Goal: Complete application form

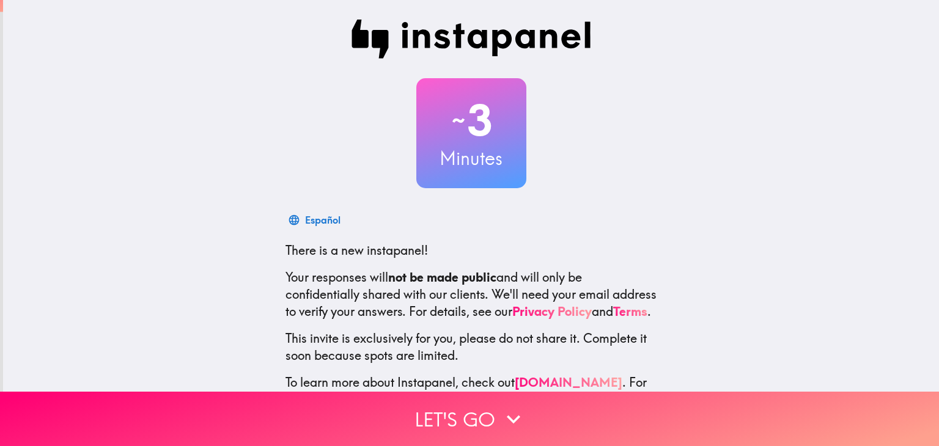
click at [454, 392] on button "Let's go" at bounding box center [469, 419] width 939 height 54
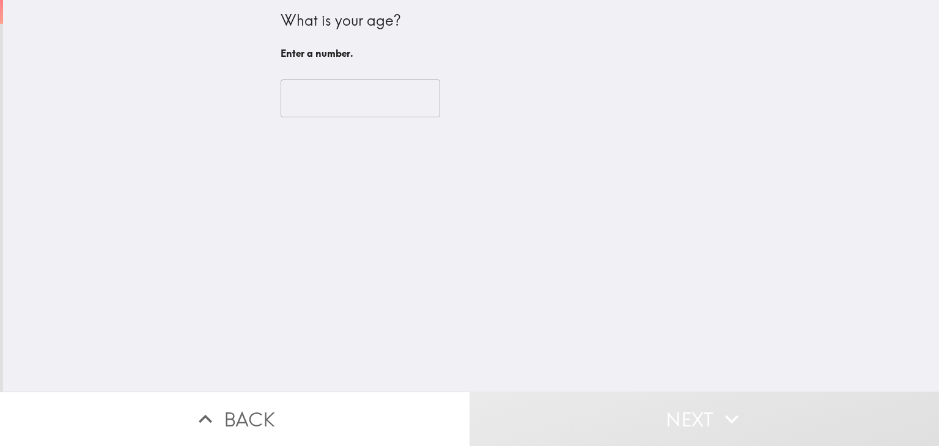
click at [348, 93] on input "number" at bounding box center [359, 98] width 159 height 38
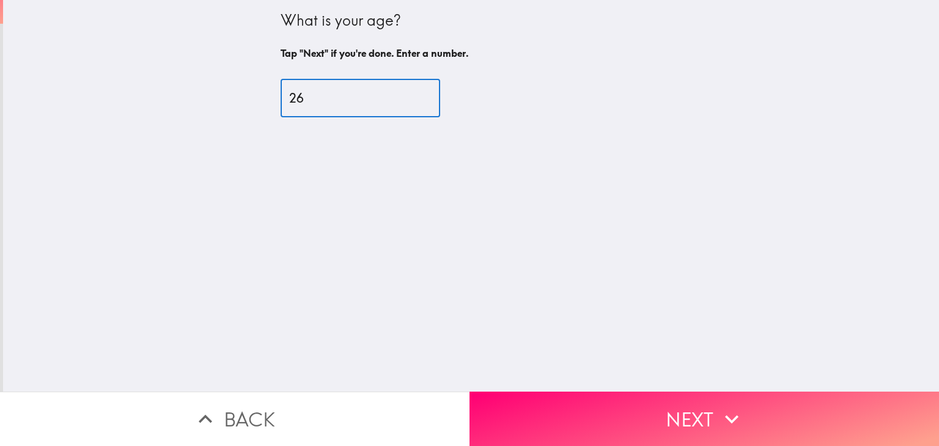
type input "26"
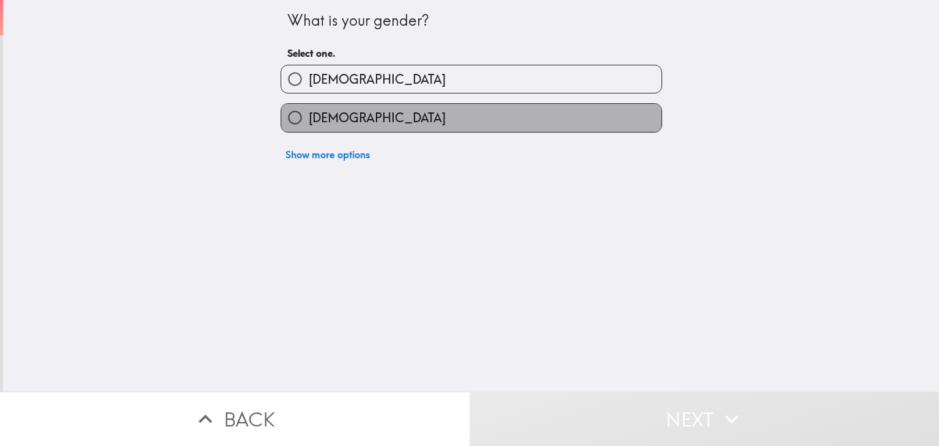
click at [342, 109] on label "[DEMOGRAPHIC_DATA]" at bounding box center [471, 117] width 380 height 27
click at [309, 109] on input "[DEMOGRAPHIC_DATA]" at bounding box center [294, 117] width 27 height 27
radio input "true"
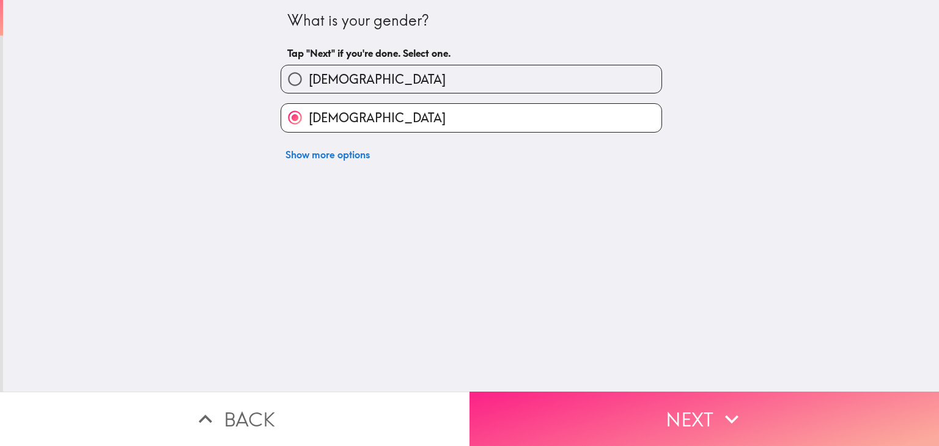
click at [571, 392] on button "Next" at bounding box center [703, 419] width 469 height 54
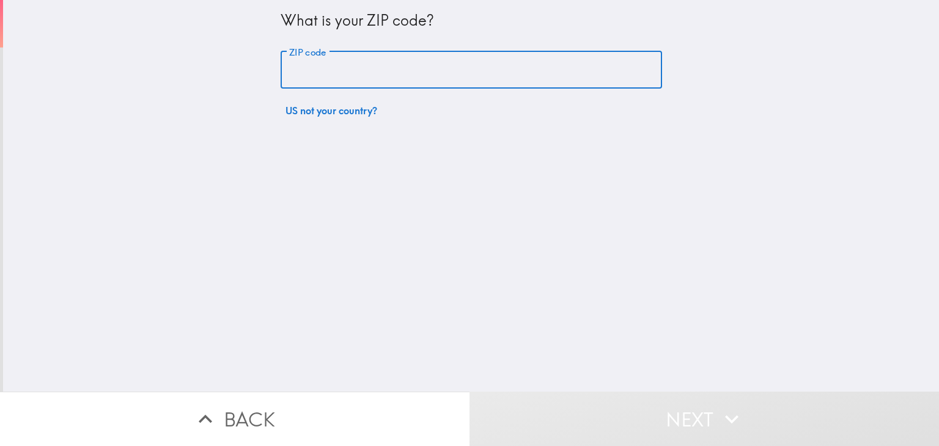
click at [471, 57] on input "ZIP code" at bounding box center [470, 70] width 381 height 38
type input "74070"
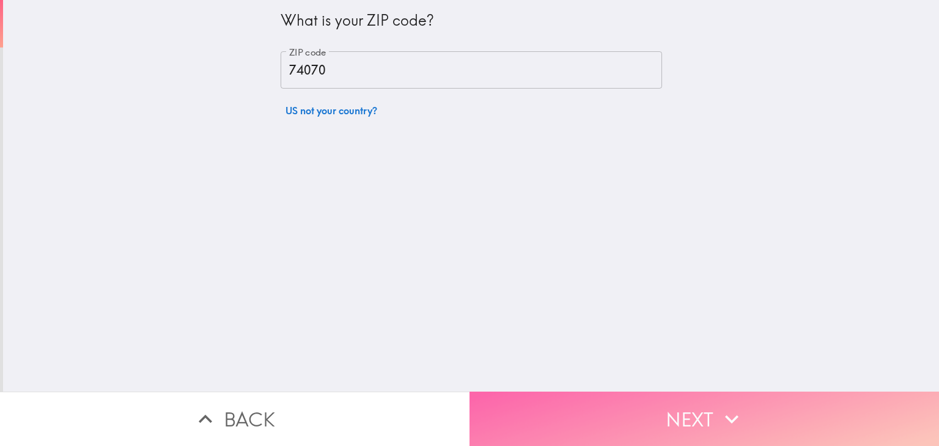
click at [650, 404] on button "Next" at bounding box center [703, 419] width 469 height 54
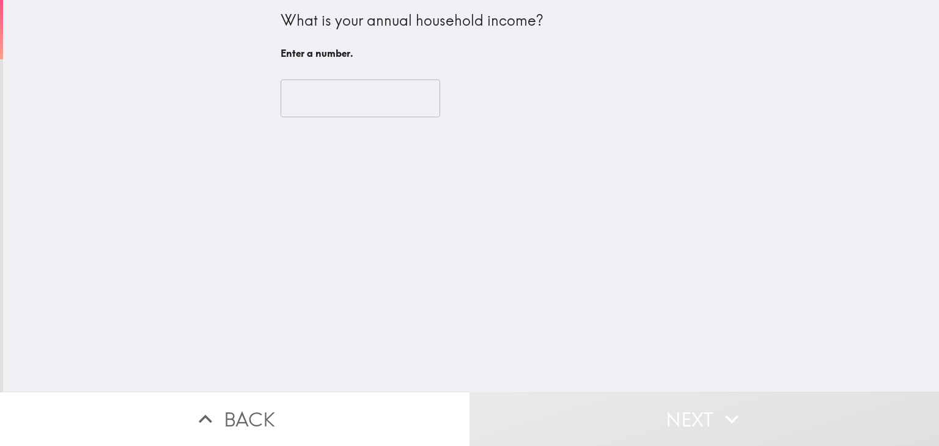
drag, startPoint x: 650, startPoint y: 404, endPoint x: 298, endPoint y: 96, distance: 468.2
click at [298, 96] on div "What is your annual household income? Enter a number. ​ Back Next" at bounding box center [469, 223] width 939 height 446
click at [298, 96] on input "number" at bounding box center [359, 98] width 159 height 38
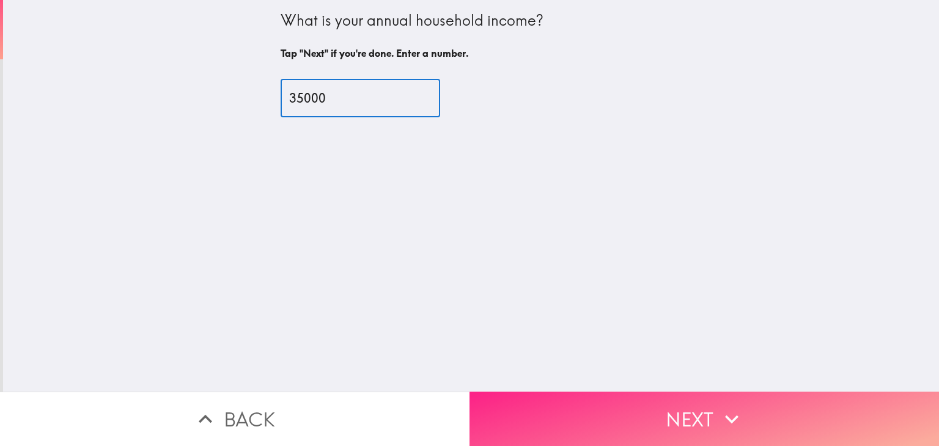
type input "35000"
click at [618, 397] on button "Next" at bounding box center [703, 419] width 469 height 54
